Goal: Check status: Check status

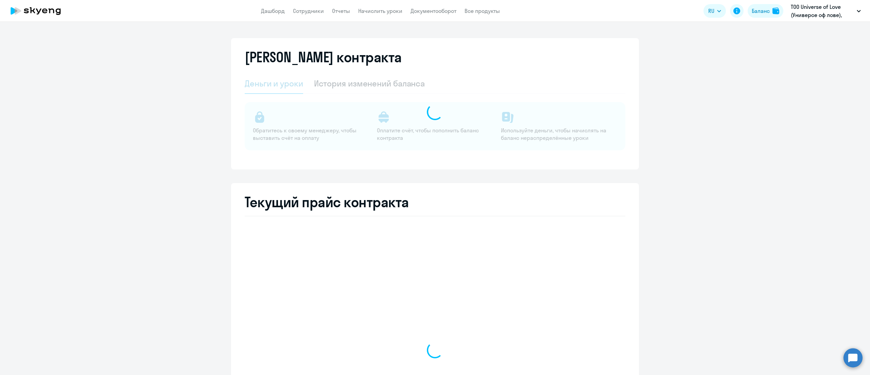
select select "english_adult_not_native_speaker"
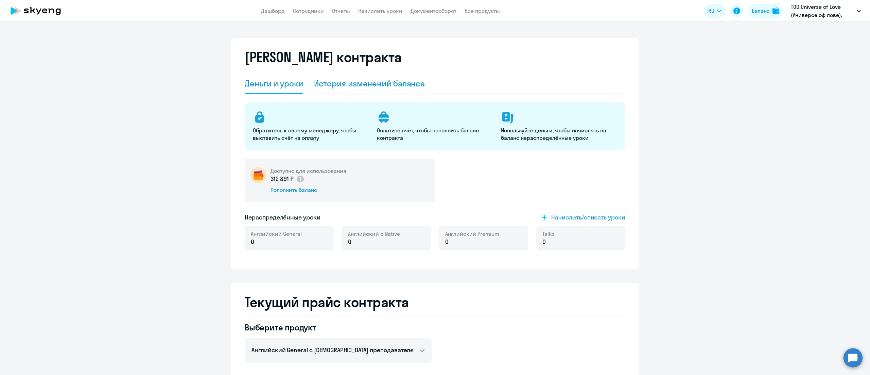
click at [406, 82] on div "История изменений баланса" at bounding box center [369, 83] width 111 height 11
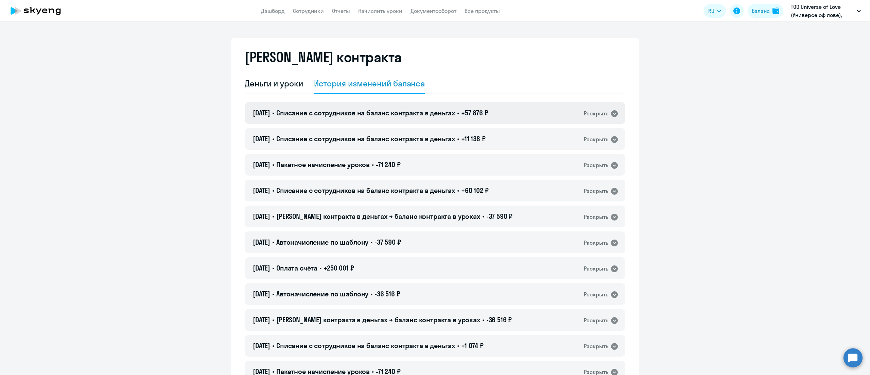
click at [543, 112] on div "[DATE] • Списание с сотрудников на баланс контракта в деньгах • +57 876 ₽ Раскр…" at bounding box center [435, 113] width 381 height 22
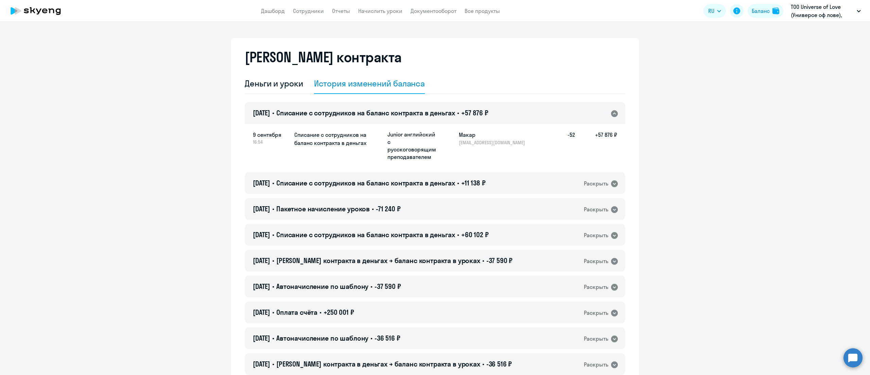
click at [533, 64] on div "[PERSON_NAME] контракта" at bounding box center [435, 61] width 381 height 24
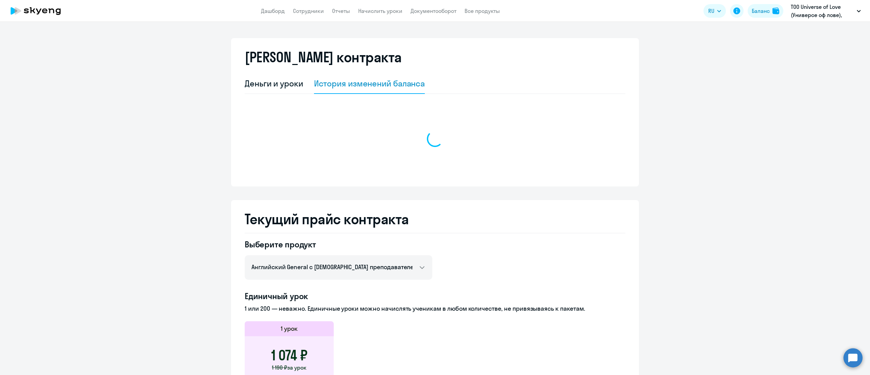
select select "english_adult_not_native_speaker"
